Goal: Information Seeking & Learning: Learn about a topic

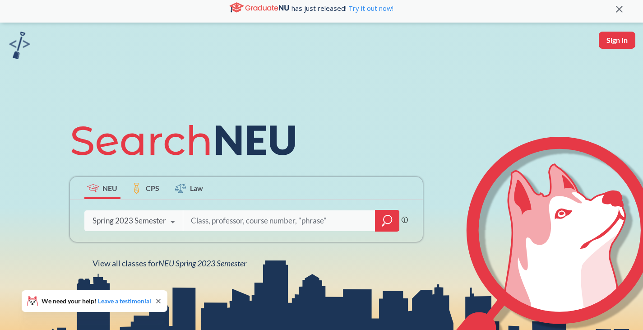
scroll to position [7, 0]
click at [164, 218] on div "Spring 2023 Semester" at bounding box center [130, 220] width 74 height 10
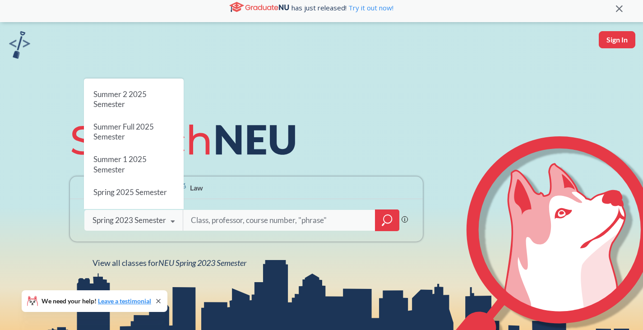
scroll to position [0, 0]
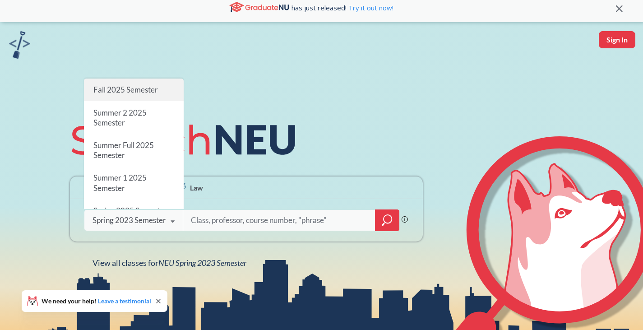
click at [137, 98] on div "Fall 2025 Semester" at bounding box center [134, 90] width 100 height 23
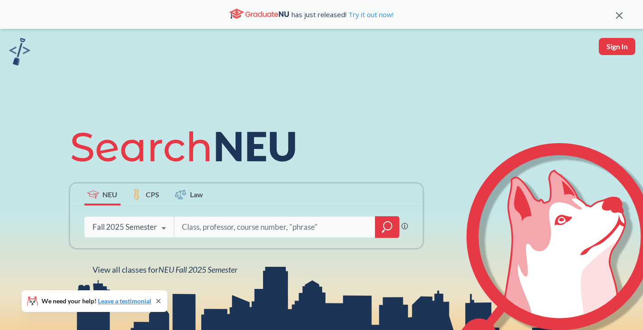
click at [266, 225] on input "search" at bounding box center [275, 227] width 188 height 19
type input "cs 5340"
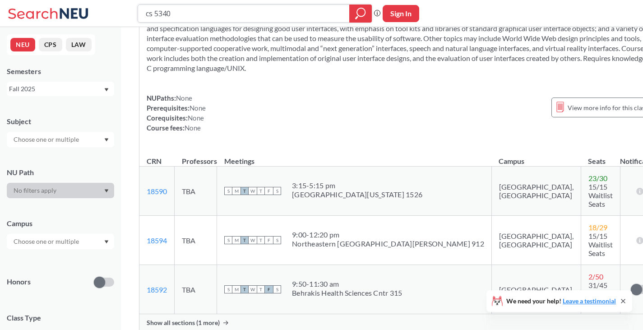
scroll to position [91, 0]
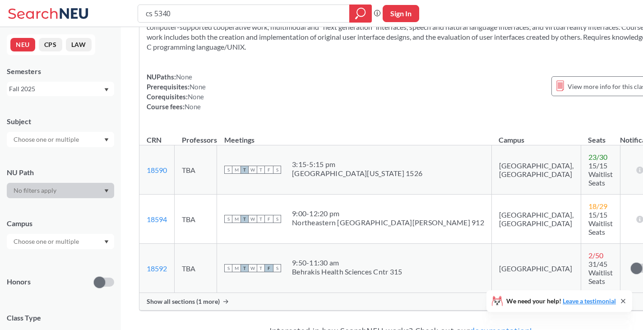
click at [218, 297] on span "Show all sections (1 more)" at bounding box center [183, 301] width 73 height 8
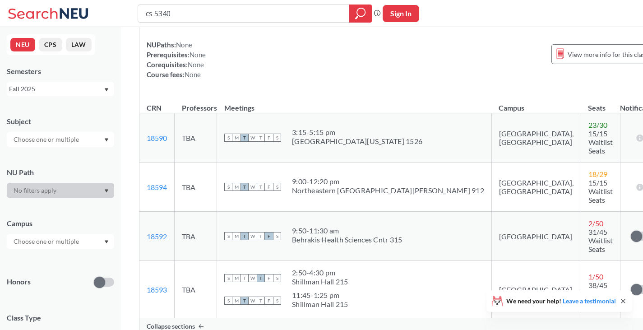
scroll to position [117, 0]
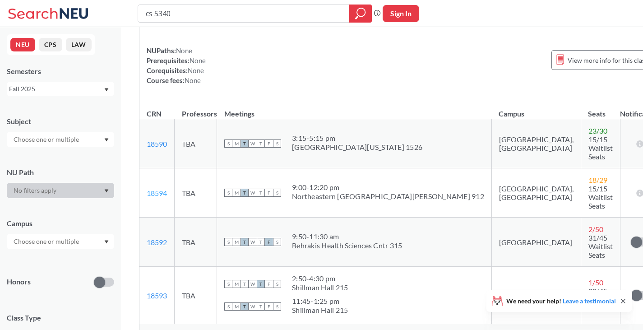
click at [156, 189] on link "18594" at bounding box center [157, 193] width 20 height 9
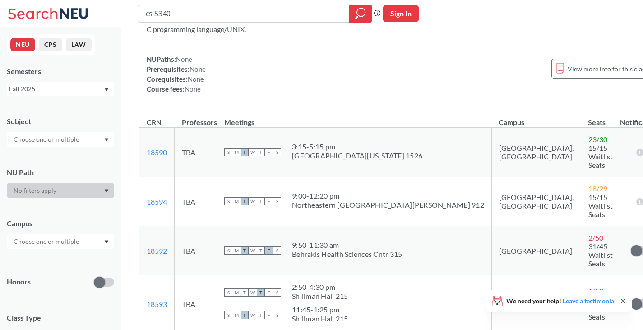
scroll to position [111, 0]
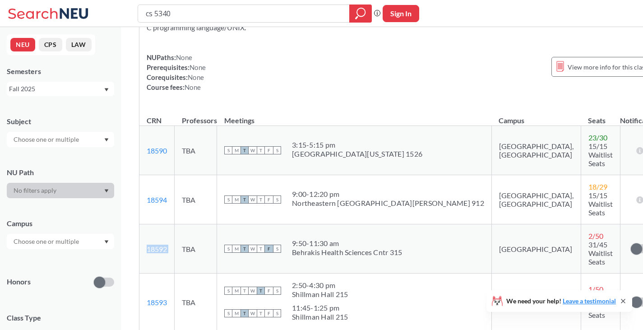
drag, startPoint x: 146, startPoint y: 210, endPoint x: 181, endPoint y: 216, distance: 35.7
click at [181, 224] on tr "18592 View this section on Banner. TBA S M T W T F S 9:50 - 11:30 am Behrakis H…" at bounding box center [400, 248] width 522 height 49
copy td "18592 View this section on Banner."
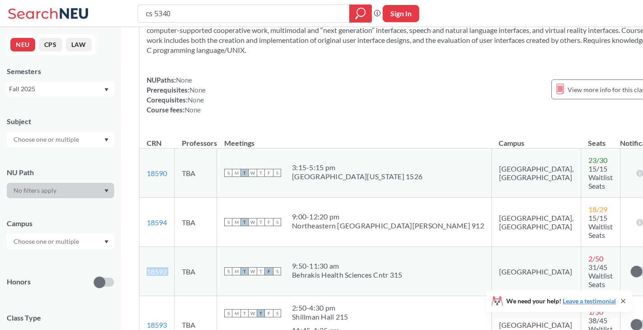
scroll to position [88, 0]
click at [279, 23] on div "cs 5340 Phrase search guarantees the exact search appears in the results. Ex. I…" at bounding box center [321, 13] width 643 height 27
click at [279, 10] on input "cs 5340" at bounding box center [244, 13] width 198 height 15
type input "cs 5170"
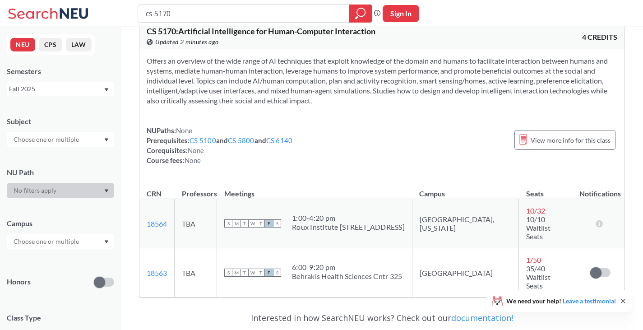
scroll to position [18, 0]
drag, startPoint x: 144, startPoint y: 250, endPoint x: 188, endPoint y: 251, distance: 44.7
click at [188, 251] on tr "18563 View this section on Banner. TBA S M T W T F S 6:00 - 9:20 pm Behrakis He…" at bounding box center [381, 272] width 485 height 49
click at [162, 268] on link "18563" at bounding box center [157, 272] width 20 height 9
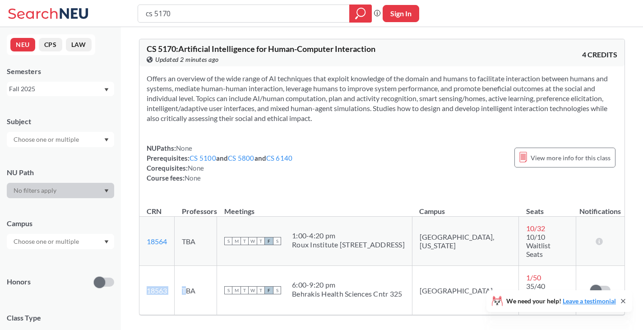
scroll to position [1, 0]
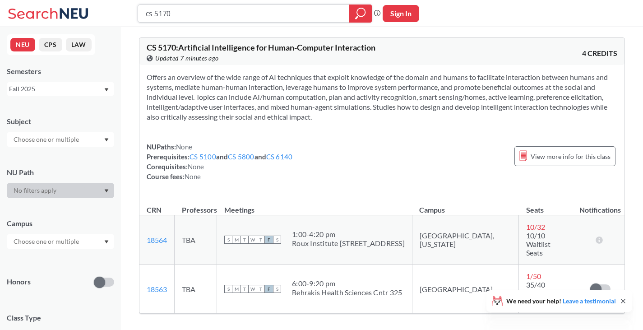
click at [208, 8] on input "cs 5170" at bounding box center [244, 13] width 198 height 15
